Goal: Task Accomplishment & Management: Complete application form

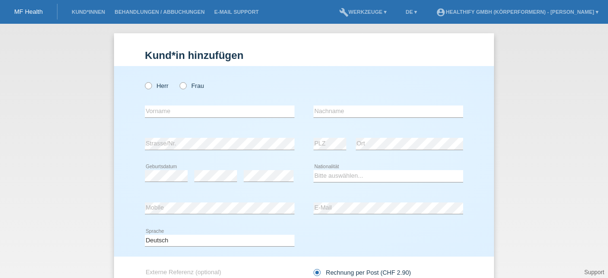
scroll to position [9, 0]
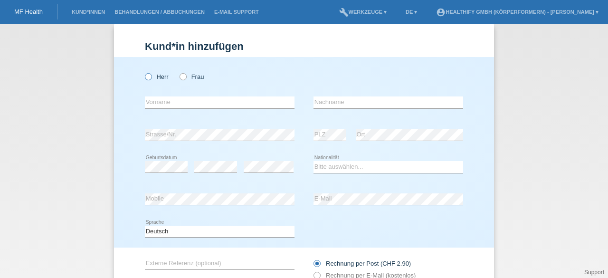
click at [143, 72] on icon at bounding box center [143, 72] width 0 height 0
click at [145, 77] on input "Herr" at bounding box center [148, 76] width 6 height 6
radio input "true"
click at [154, 105] on input "text" at bounding box center [220, 102] width 150 height 12
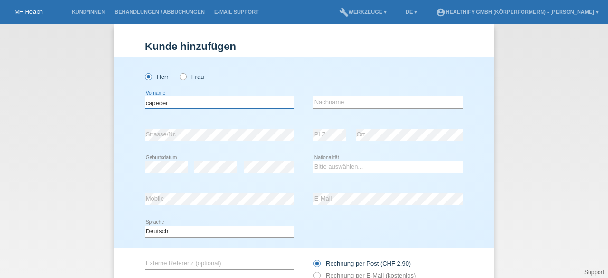
type input "capeder"
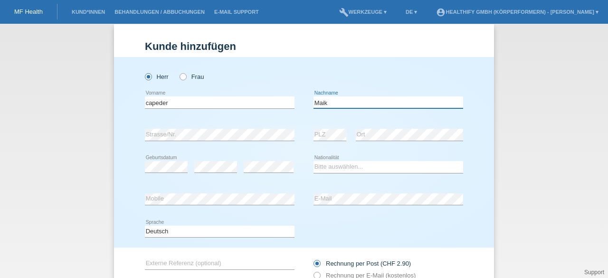
type input "Maik"
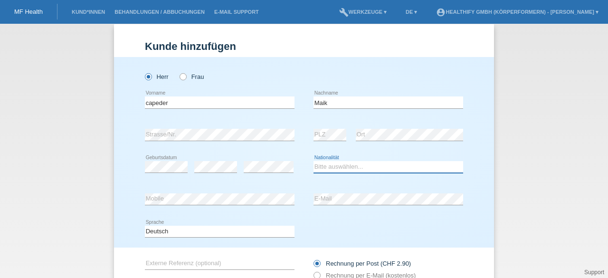
click at [326, 164] on select "Bitte auswählen... Schweiz Deutschland Liechtenstein Österreich ------------ Af…" at bounding box center [389, 166] width 150 height 11
select select "CH"
click at [314, 161] on select "Bitte auswählen... Schweiz Deutschland Liechtenstein Österreich ------------ Af…" at bounding box center [389, 166] width 150 height 11
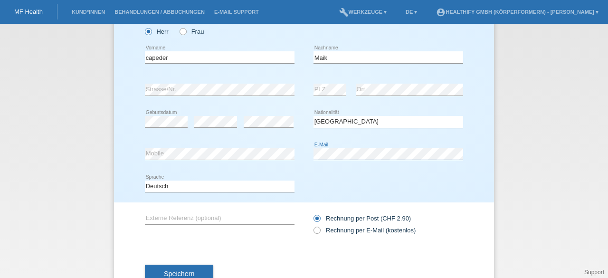
scroll to position [55, 0]
click at [312, 225] on icon at bounding box center [312, 225] width 0 height 0
click at [315, 229] on input "Rechnung per E-Mail (kostenlos)" at bounding box center [317, 232] width 6 height 12
radio input "true"
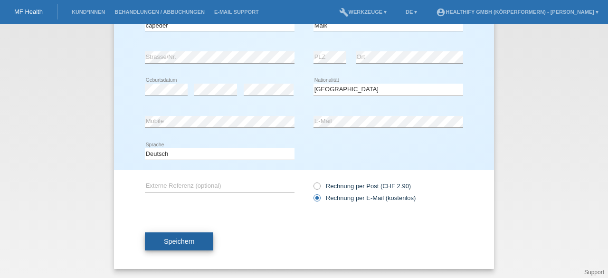
click at [187, 238] on span "Speichern" at bounding box center [179, 242] width 30 height 8
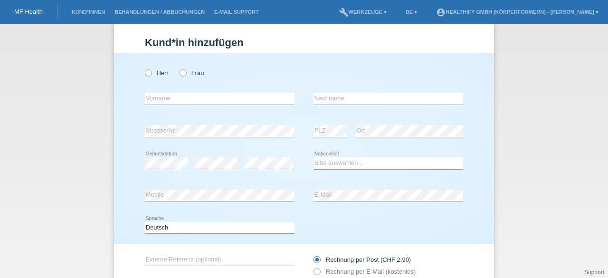
scroll to position [12, 0]
click at [143, 69] on icon at bounding box center [143, 69] width 0 height 0
click at [145, 76] on input "Herr" at bounding box center [148, 73] width 6 height 6
radio input "true"
click at [152, 105] on icon at bounding box center [220, 105] width 150 height 0
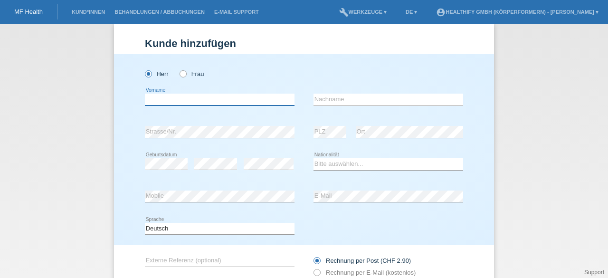
click at [152, 100] on input "text" at bounding box center [220, 100] width 150 height 12
type input "maik"
type input "Capeder"
click at [159, 98] on input "maik" at bounding box center [220, 100] width 150 height 12
type input "m"
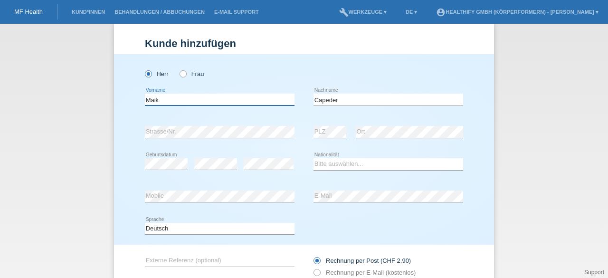
type input "Maik"
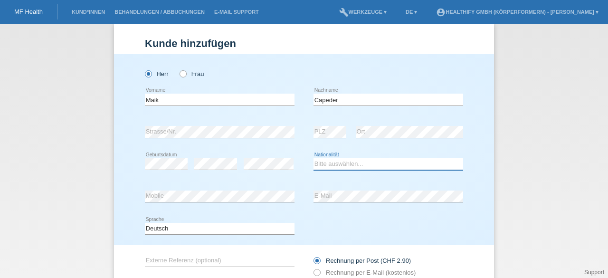
click at [321, 162] on select "Bitte auswählen... Schweiz Deutschland Liechtenstein Österreich ------------ Af…" at bounding box center [389, 163] width 150 height 11
select select "CH"
click at [314, 158] on select "Bitte auswählen... Schweiz Deutschland Liechtenstein Österreich ------------ Af…" at bounding box center [389, 163] width 150 height 11
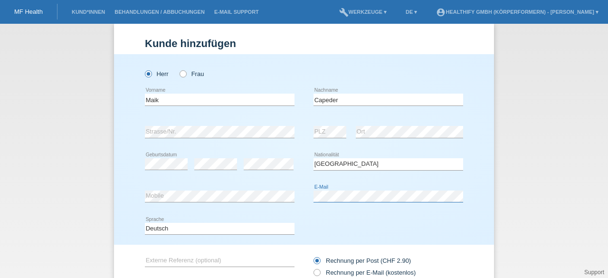
scroll to position [86, 0]
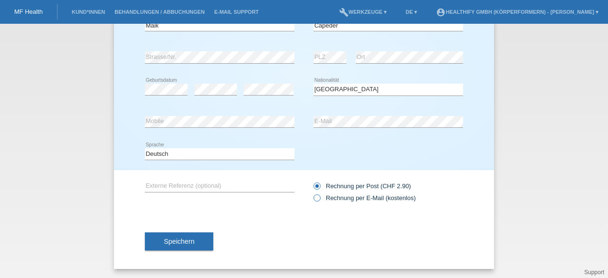
click at [312, 193] on icon at bounding box center [312, 193] width 0 height 0
click at [314, 200] on input "Rechnung per E-Mail (kostenlos)" at bounding box center [317, 200] width 6 height 12
radio input "true"
click at [182, 248] on button "Speichern" at bounding box center [179, 241] width 68 height 18
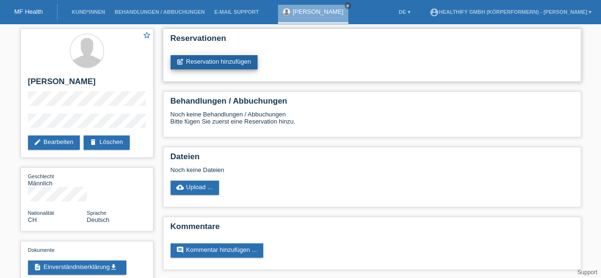
scroll to position [1, 0]
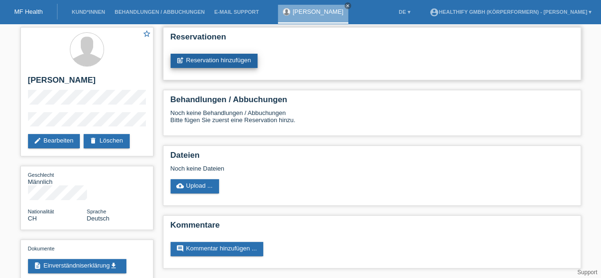
click at [220, 64] on link "post_add Reservation hinzufügen" at bounding box center [214, 61] width 87 height 14
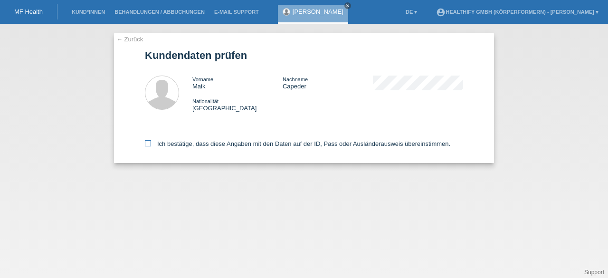
click at [148, 143] on icon at bounding box center [148, 143] width 6 height 6
click at [148, 143] on input "Ich bestätige, dass diese Angaben mit den Daten auf der ID, Pass oder Ausländer…" at bounding box center [148, 143] width 6 height 6
checkbox input "true"
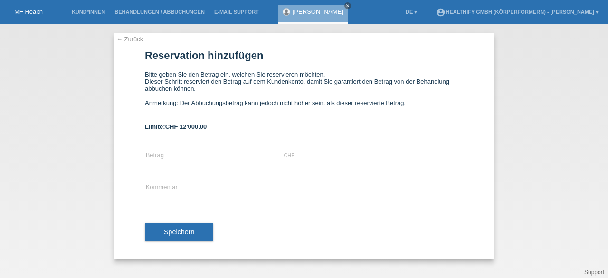
click at [119, 38] on link "← Zurück" at bounding box center [129, 39] width 27 height 7
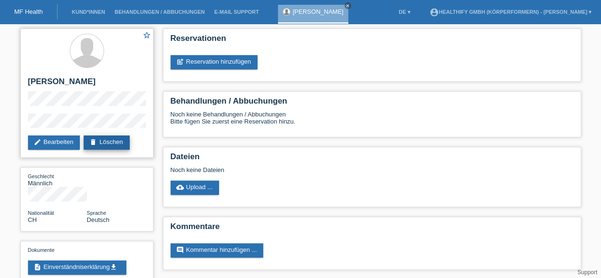
click at [103, 138] on link "delete Löschen" at bounding box center [107, 142] width 46 height 14
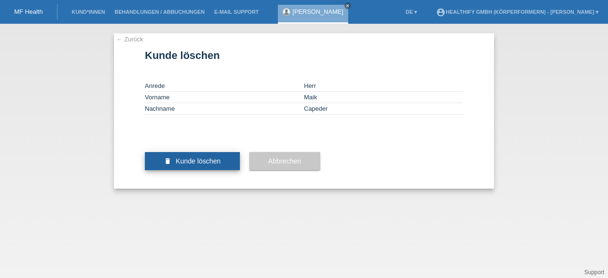
click at [190, 165] on span "Kunde löschen" at bounding box center [198, 161] width 45 height 8
